Goal: Obtain resource: Download file/media

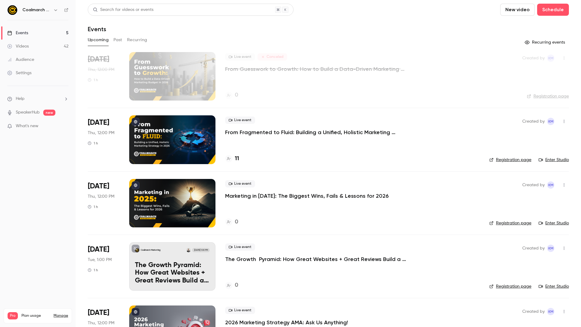
click at [26, 59] on div "Audience" at bounding box center [20, 60] width 27 height 6
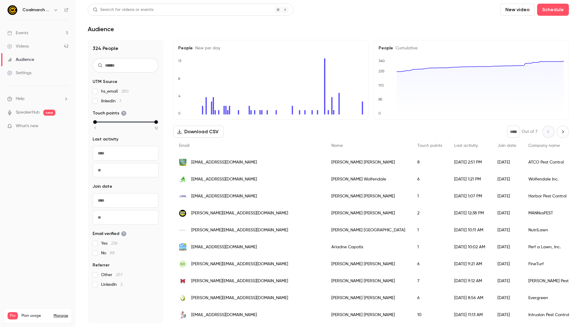
click at [100, 149] on input "text" at bounding box center [126, 153] width 66 height 15
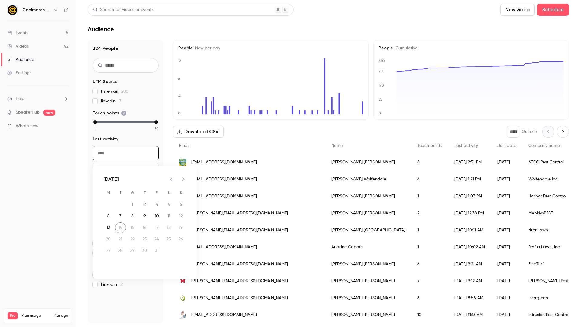
click at [171, 179] on icon "Previous month" at bounding box center [171, 179] width 2 height 4
click at [120, 206] on button "1" at bounding box center [120, 204] width 11 height 11
type input "**********"
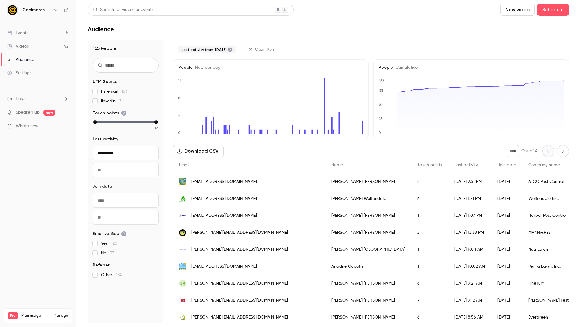
click at [135, 168] on input "text" at bounding box center [126, 170] width 66 height 15
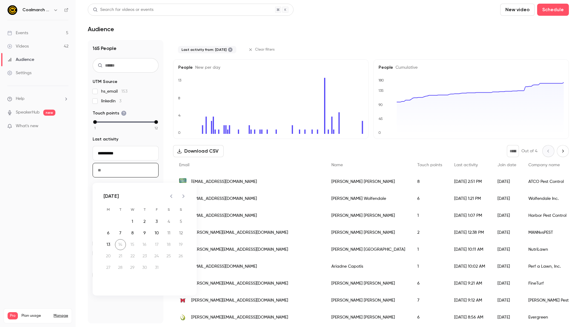
click at [182, 196] on div at bounding box center [177, 196] width 24 height 12
click at [184, 195] on div at bounding box center [177, 196] width 24 height 12
click at [170, 196] on icon "Previous month" at bounding box center [171, 195] width 7 height 7
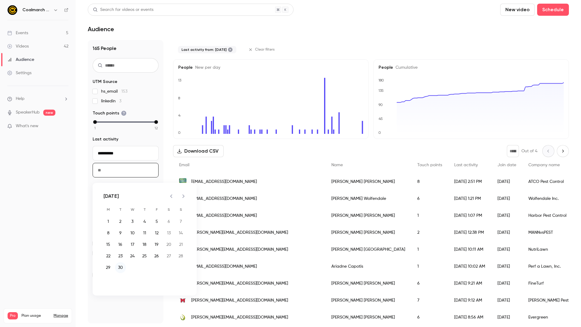
click at [120, 267] on button "30" at bounding box center [120, 267] width 11 height 11
type input "**********"
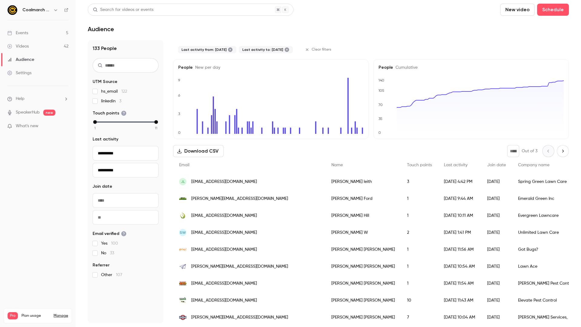
click at [202, 153] on button "Download CSV" at bounding box center [198, 151] width 51 height 12
click at [565, 149] on icon "Next page" at bounding box center [563, 151] width 7 height 5
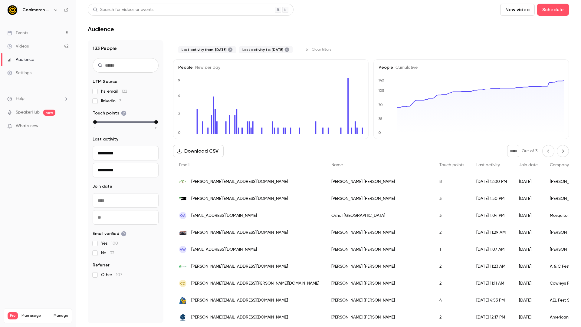
click at [546, 153] on icon "Previous page" at bounding box center [548, 151] width 7 height 5
type input "*"
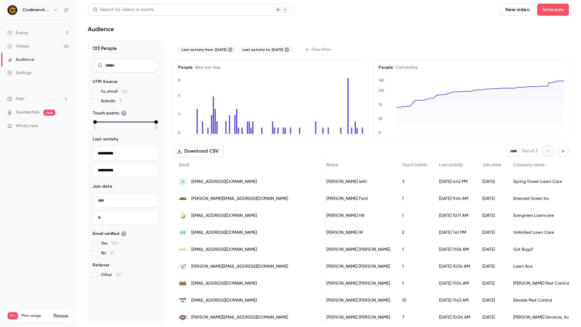
click at [402, 165] on span "Touch points" at bounding box center [414, 165] width 25 height 4
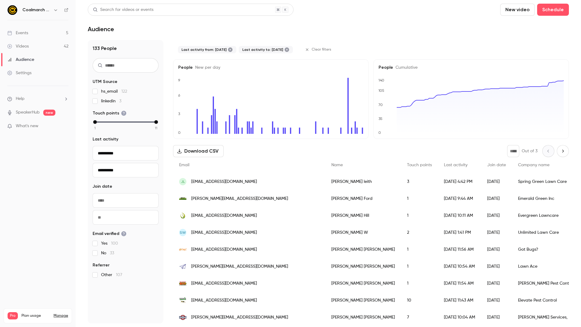
click at [407, 166] on span "Touch points" at bounding box center [419, 165] width 25 height 4
click at [407, 164] on span "Touch points" at bounding box center [419, 165] width 25 height 4
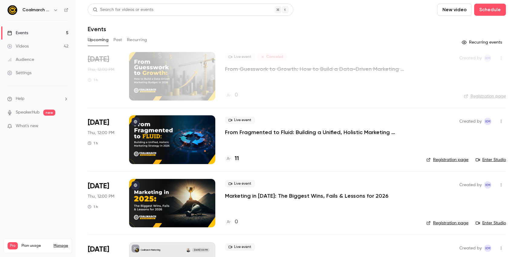
click at [15, 59] on div "Audience" at bounding box center [20, 60] width 27 height 6
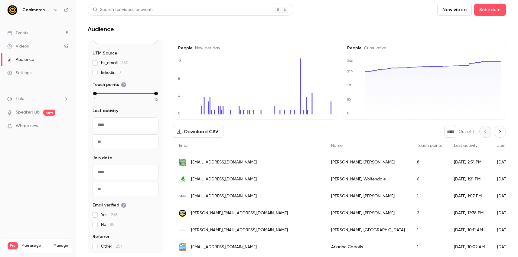
scroll to position [39, 0]
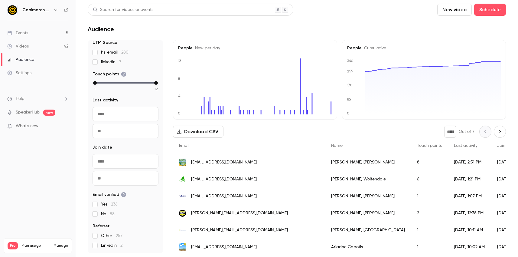
click at [100, 163] on input "text" at bounding box center [126, 161] width 66 height 15
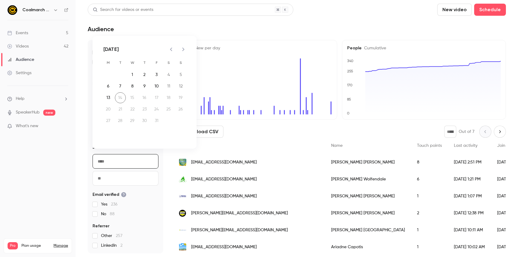
click at [172, 48] on icon "Previous month" at bounding box center [171, 50] width 2 height 4
click at [121, 74] on button "1" at bounding box center [120, 74] width 11 height 11
type input "**********"
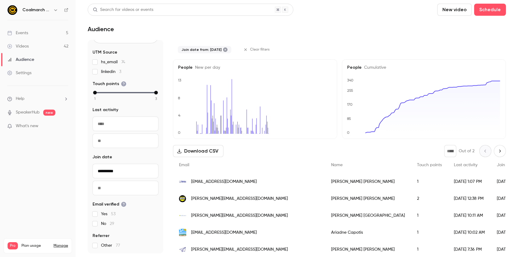
scroll to position [29, 0]
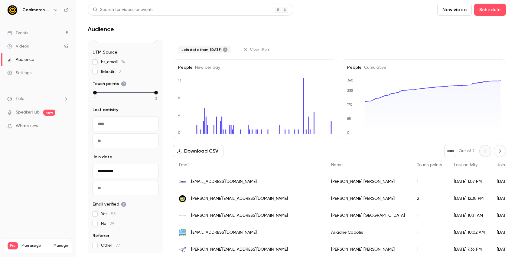
click at [133, 186] on input "text" at bounding box center [126, 188] width 66 height 15
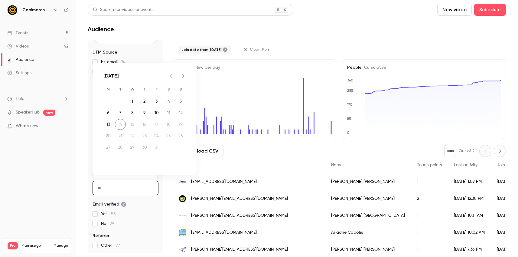
click at [185, 77] on div at bounding box center [177, 76] width 24 height 12
click at [171, 77] on icon "Previous month" at bounding box center [171, 76] width 2 height 4
click at [120, 149] on button "30" at bounding box center [120, 147] width 11 height 11
type input "**********"
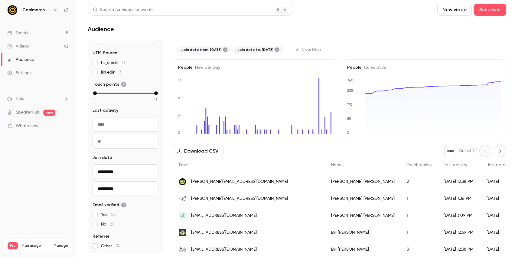
scroll to position [0, 0]
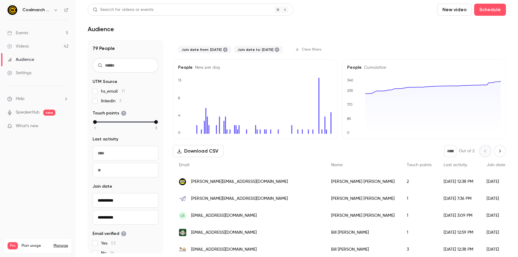
click at [502, 152] on icon "Next page" at bounding box center [500, 151] width 7 height 5
type input "*"
